Goal: Find contact information: Find contact information

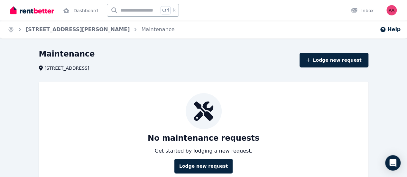
drag, startPoint x: 89, startPoint y: 68, endPoint x: 11, endPoint y: 67, distance: 78.2
click at [39, 67] on div "[STREET_ADDRESS]" at bounding box center [167, 68] width 257 height 6
copy span "[STREET_ADDRESS]"
click at [182, 55] on div "Maintenance" at bounding box center [167, 55] width 257 height 12
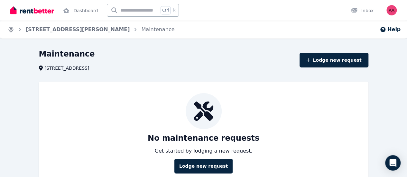
click at [12, 30] on icon "Breadcrumb" at bounding box center [11, 29] width 6 height 6
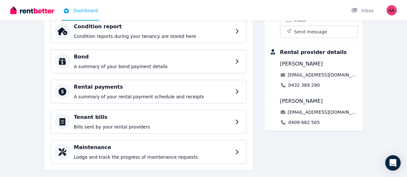
scroll to position [123, 0]
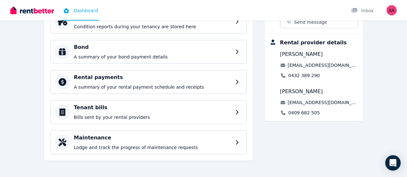
click at [270, 113] on div "[STREET_ADDRESS][GEOGRAPHIC_DATA] Head 1,250 per fortnight [DATE] - [DATE] Leas…" at bounding box center [203, 49] width 319 height 235
drag, startPoint x: 327, startPoint y: 43, endPoint x: 288, endPoint y: 45, distance: 39.3
click at [288, 45] on div "Rental provider details [PERSON_NAME] [EMAIL_ADDRESS][DOMAIN_NAME] 0432 389 290…" at bounding box center [314, 77] width 88 height 77
copy span "[PERSON_NAME]"
drag, startPoint x: 332, startPoint y: 64, endPoint x: 303, endPoint y: 64, distance: 29.3
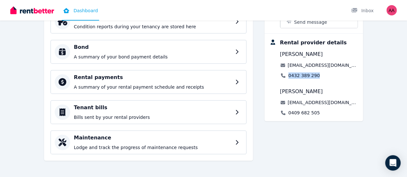
click at [303, 72] on div "0432 389 290" at bounding box center [319, 75] width 78 height 6
copy link "0432 389 290"
